Goal: Check status: Check status

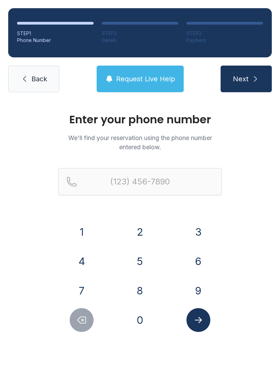
click at [140, 230] on button "2" at bounding box center [140, 232] width 24 height 24
click at [143, 243] on button "2" at bounding box center [140, 232] width 24 height 24
click at [204, 257] on button "6" at bounding box center [199, 262] width 24 height 24
click at [147, 234] on button "2" at bounding box center [140, 232] width 24 height 24
click at [80, 324] on icon "Delete number" at bounding box center [82, 320] width 10 height 10
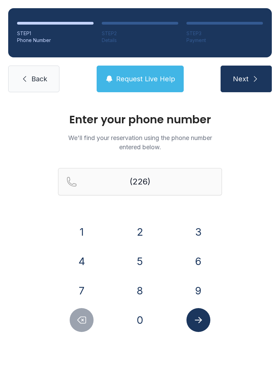
click at [80, 323] on icon "Delete number" at bounding box center [82, 320] width 10 height 10
click at [85, 319] on icon "Delete number" at bounding box center [82, 320] width 10 height 10
click at [142, 263] on button "5" at bounding box center [140, 262] width 24 height 24
click at [193, 262] on button "6" at bounding box center [199, 262] width 24 height 24
click at [140, 230] on button "2" at bounding box center [140, 232] width 24 height 24
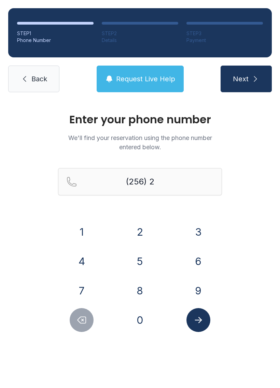
click at [195, 291] on button "9" at bounding box center [199, 291] width 24 height 24
click at [150, 263] on button "5" at bounding box center [140, 262] width 24 height 24
click at [84, 296] on button "7" at bounding box center [82, 291] width 24 height 24
click at [88, 266] on button "4" at bounding box center [82, 262] width 24 height 24
click at [82, 303] on button "7" at bounding box center [82, 291] width 24 height 24
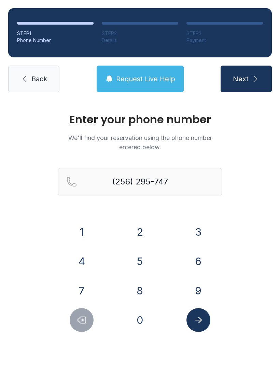
click at [196, 230] on button "3" at bounding box center [199, 232] width 24 height 24
type input "[PHONE_NUMBER]"
click at [202, 321] on icon "Submit lookup form" at bounding box center [199, 320] width 10 height 10
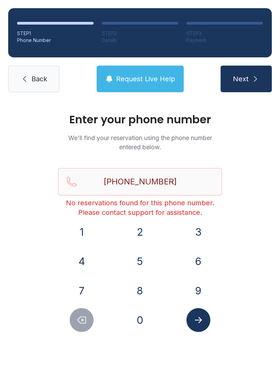
click at [163, 83] on span "Request Live Help" at bounding box center [145, 79] width 59 height 10
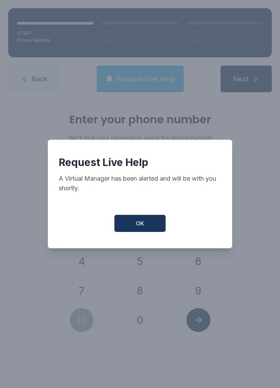
click at [151, 227] on button "OK" at bounding box center [140, 223] width 51 height 17
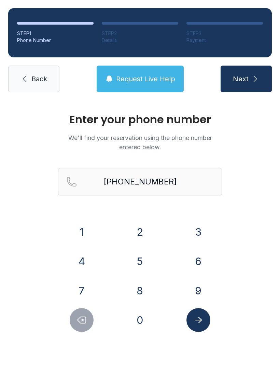
click at [141, 81] on span "Request Live Help" at bounding box center [145, 79] width 59 height 10
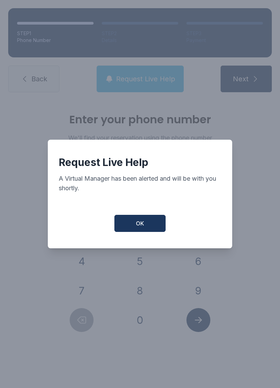
click at [144, 228] on span "OK" at bounding box center [140, 224] width 8 height 8
